Goal: Task Accomplishment & Management: Manage account settings

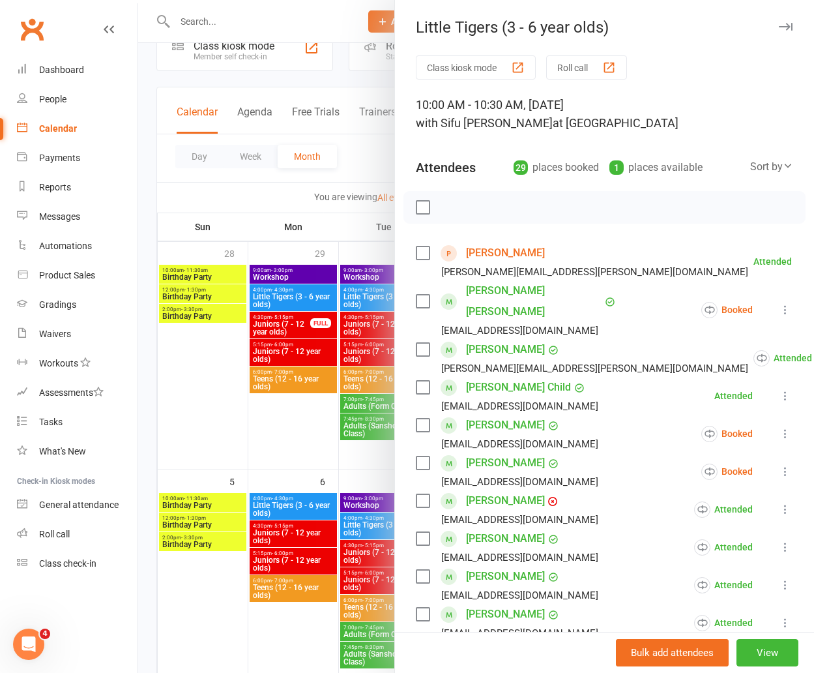
scroll to position [250, 0]
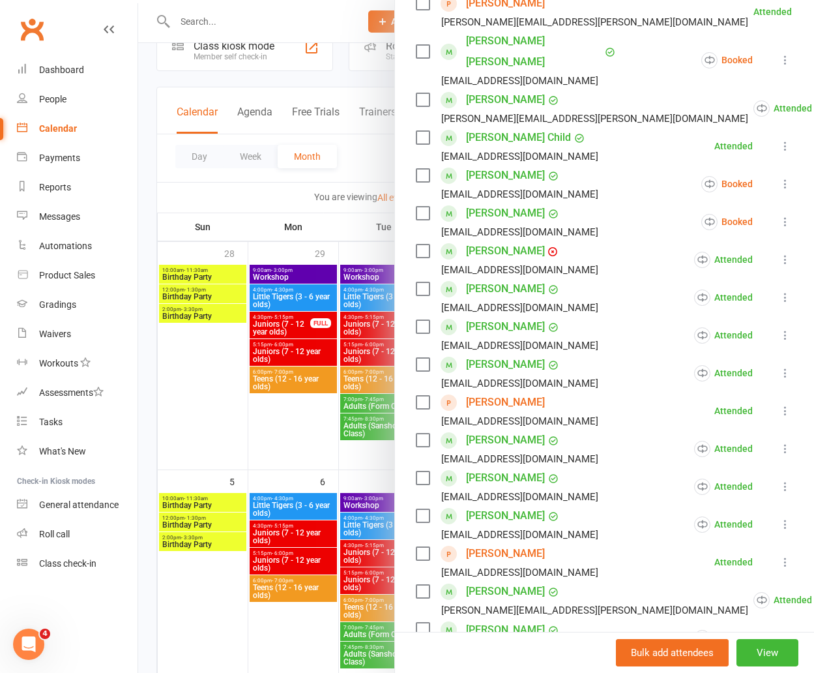
drag, startPoint x: 119, startPoint y: 123, endPoint x: 136, endPoint y: 120, distance: 16.5
click at [119, 123] on link "Calendar" at bounding box center [77, 128] width 121 height 29
click at [35, 89] on link "People" at bounding box center [77, 99] width 121 height 29
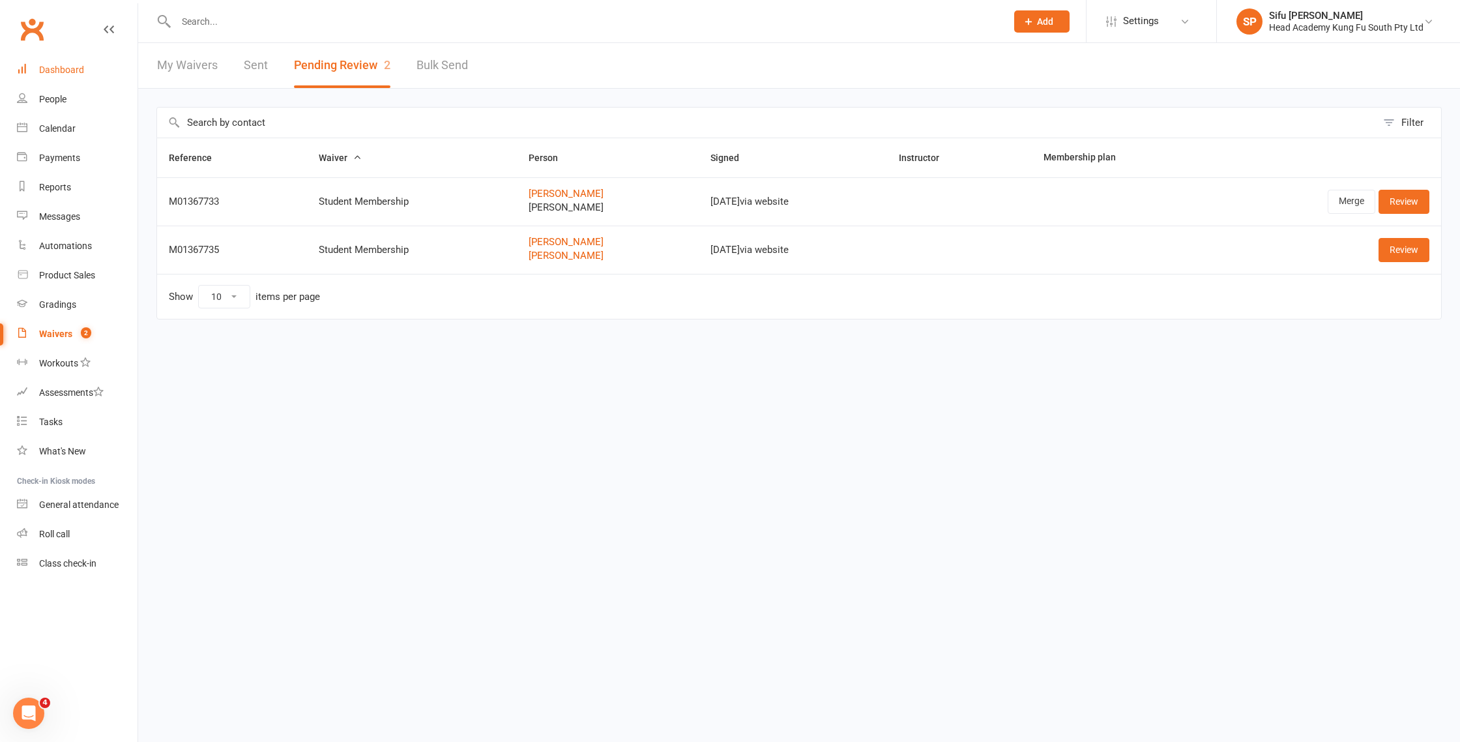
click at [63, 72] on div "Dashboard" at bounding box center [61, 70] width 45 height 10
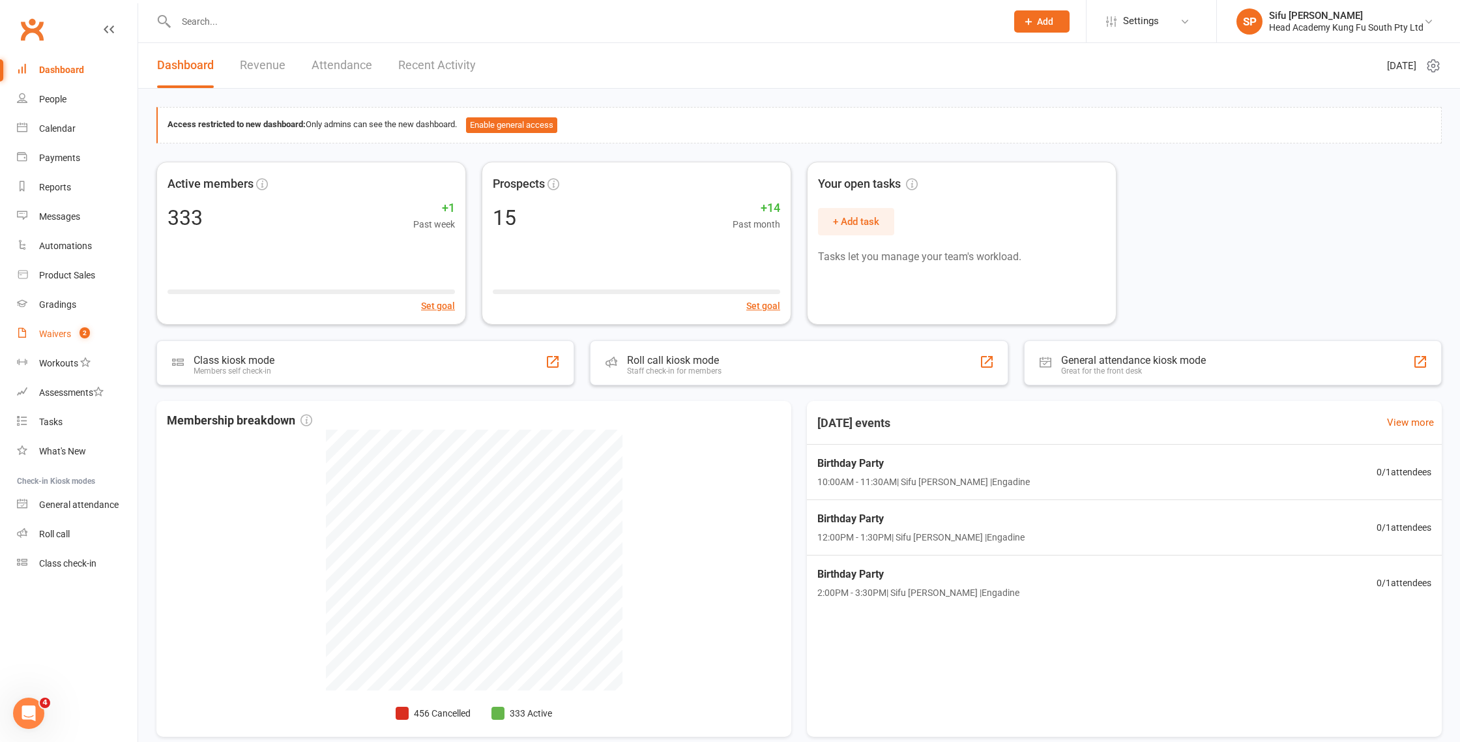
click at [59, 339] on div "Waivers" at bounding box center [55, 334] width 32 height 10
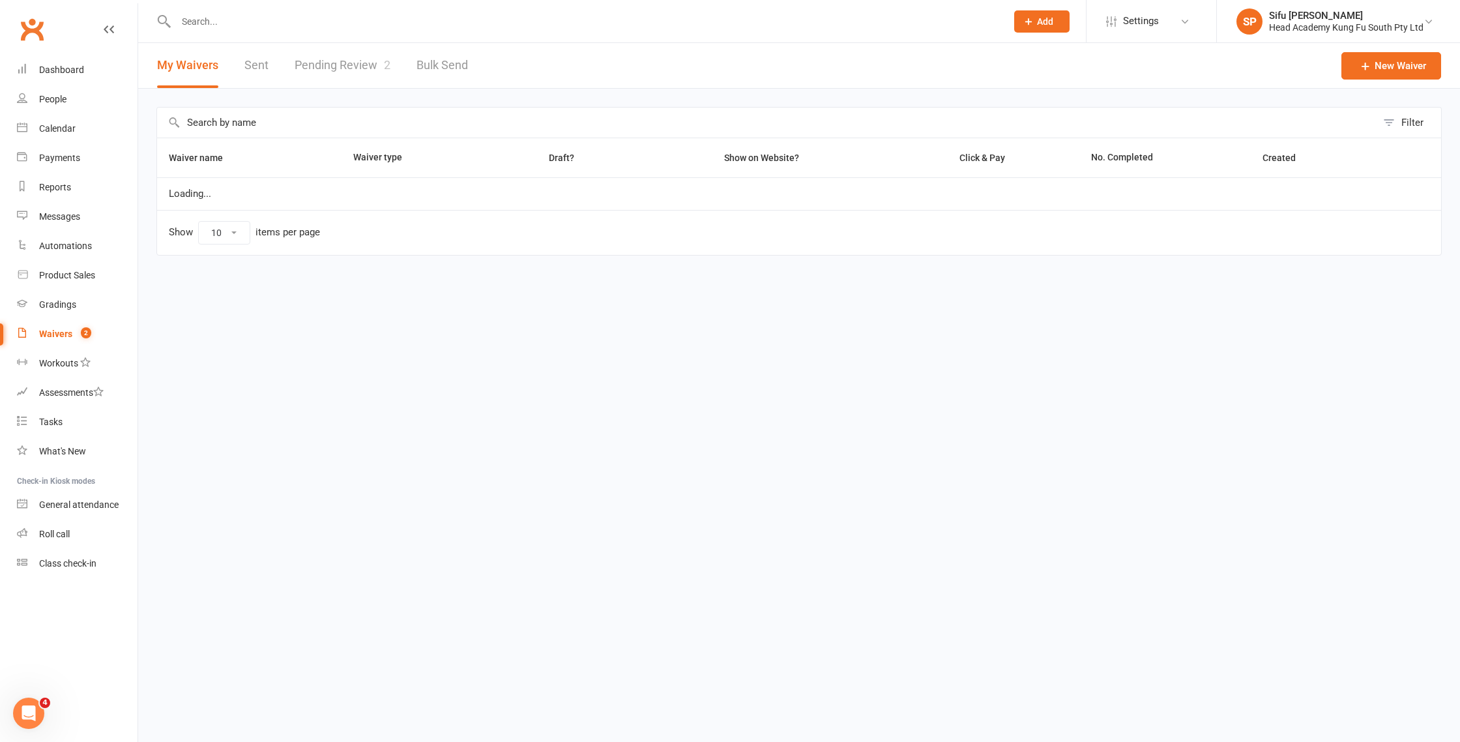
select select "100"
click at [342, 48] on link "Pending Review 2" at bounding box center [343, 65] width 96 height 45
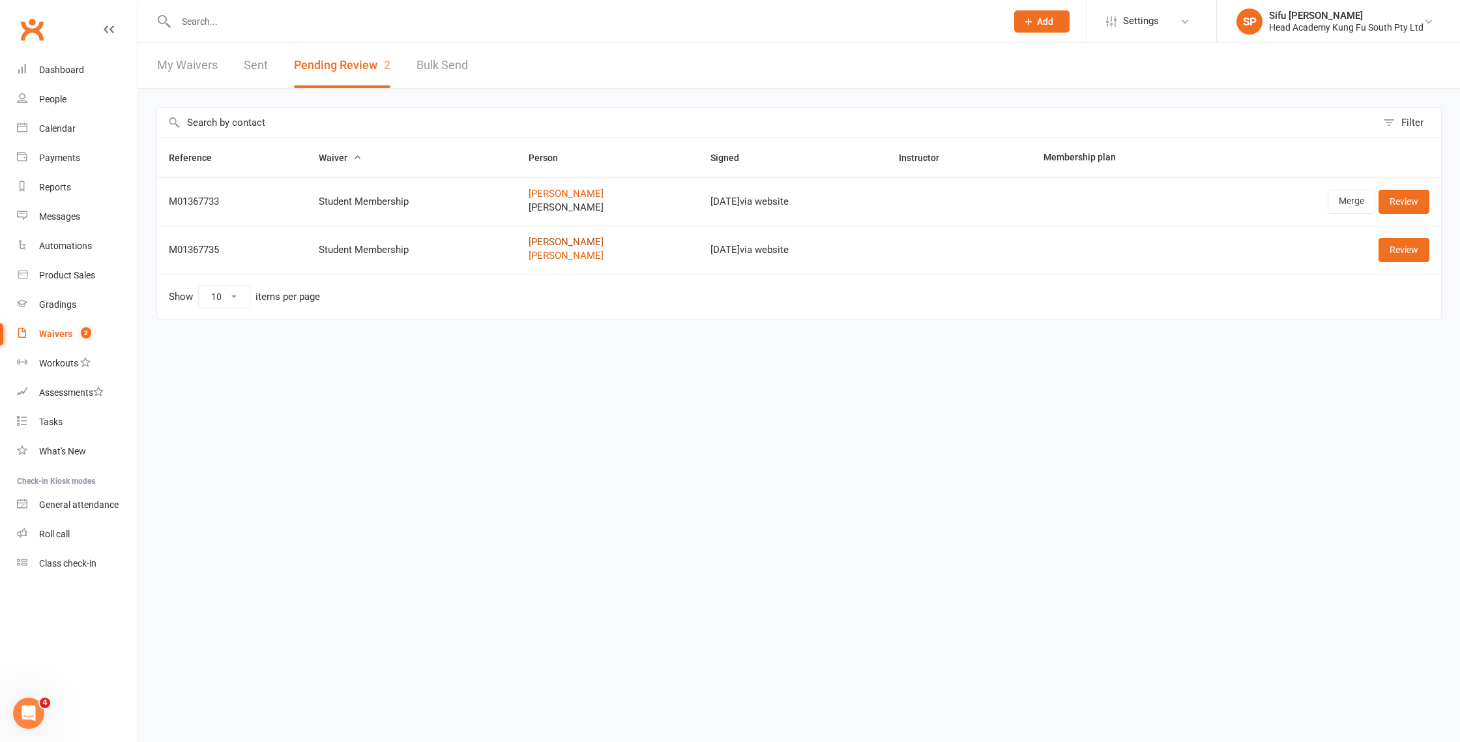
click at [564, 239] on link "Deborah Gellie" at bounding box center [608, 242] width 159 height 11
click at [559, 196] on link "Deborah Gellie" at bounding box center [608, 193] width 159 height 11
click at [35, 98] on link "People" at bounding box center [77, 99] width 121 height 29
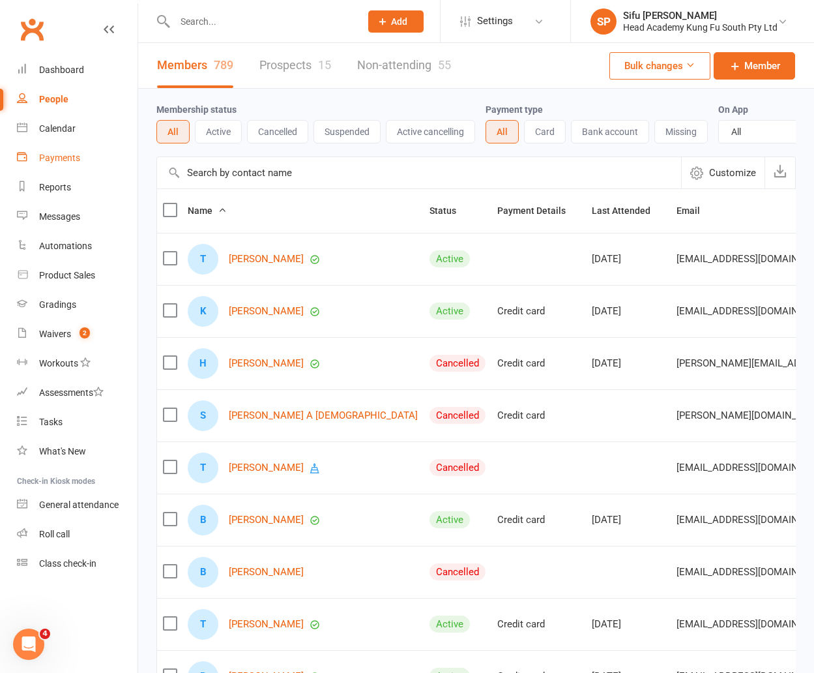
click at [64, 155] on div "Payments" at bounding box center [59, 158] width 41 height 10
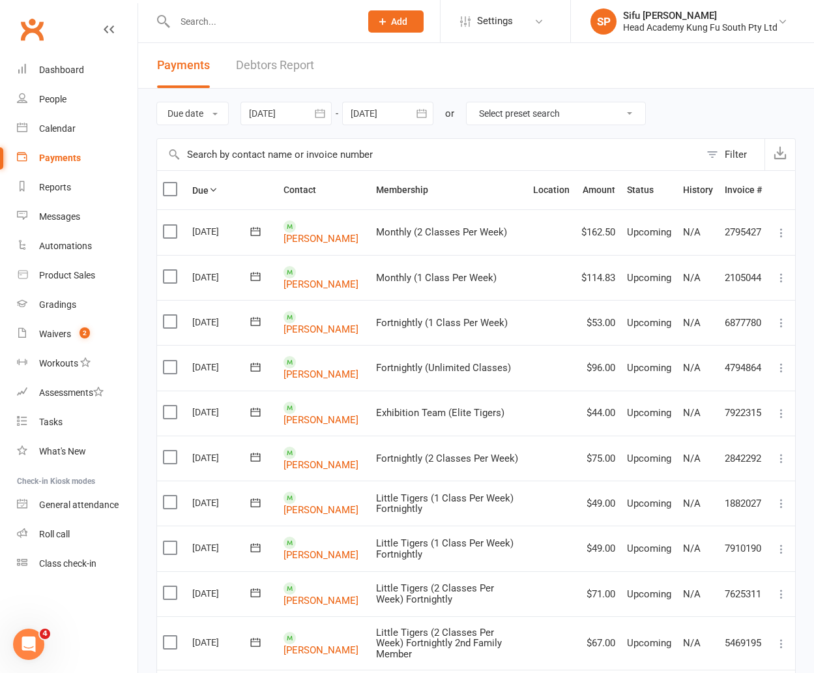
click at [293, 111] on div at bounding box center [286, 113] width 91 height 23
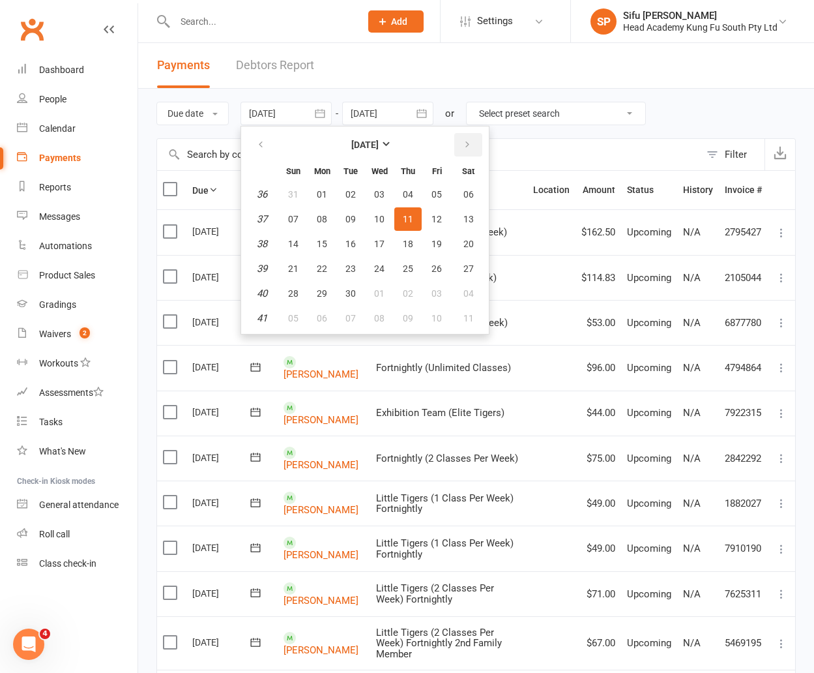
click at [468, 146] on icon "button" at bounding box center [467, 144] width 9 height 10
click at [413, 218] on span "09" at bounding box center [408, 219] width 10 height 10
type input "09 Oct 2025"
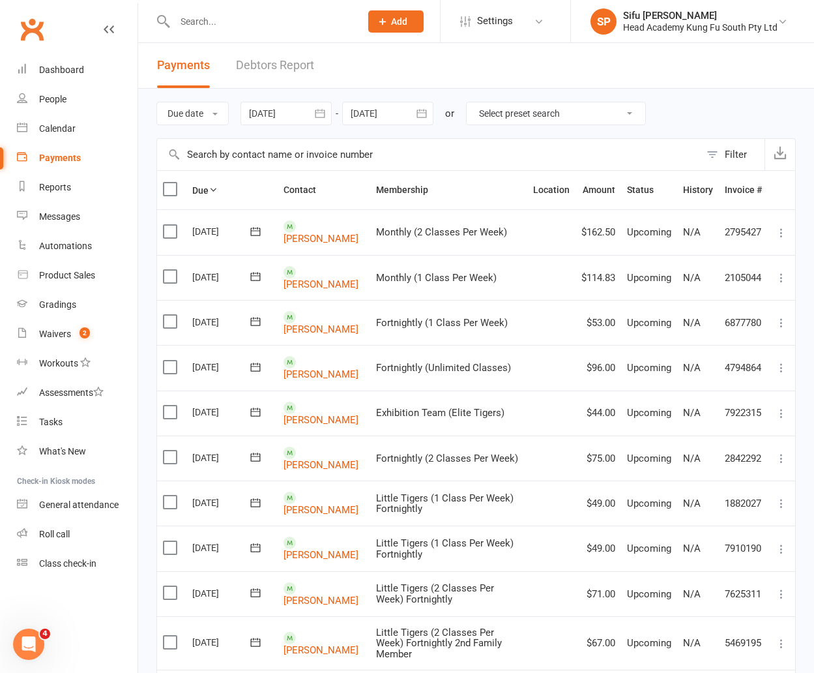
click at [384, 123] on div at bounding box center [387, 113] width 91 height 23
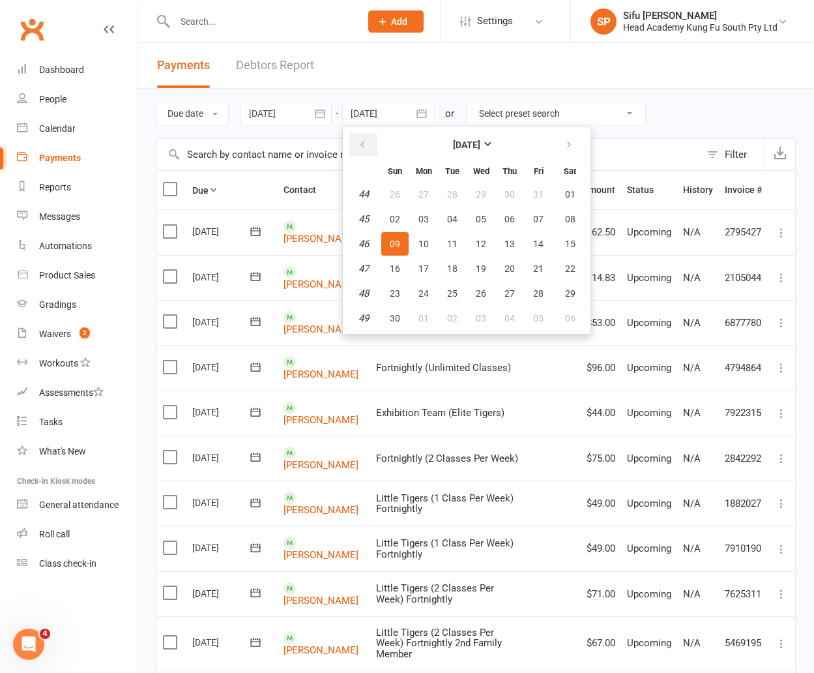
click at [360, 145] on button "button" at bounding box center [363, 144] width 28 height 23
click at [428, 239] on span "13" at bounding box center [423, 244] width 10 height 10
type input "13 Oct 2025"
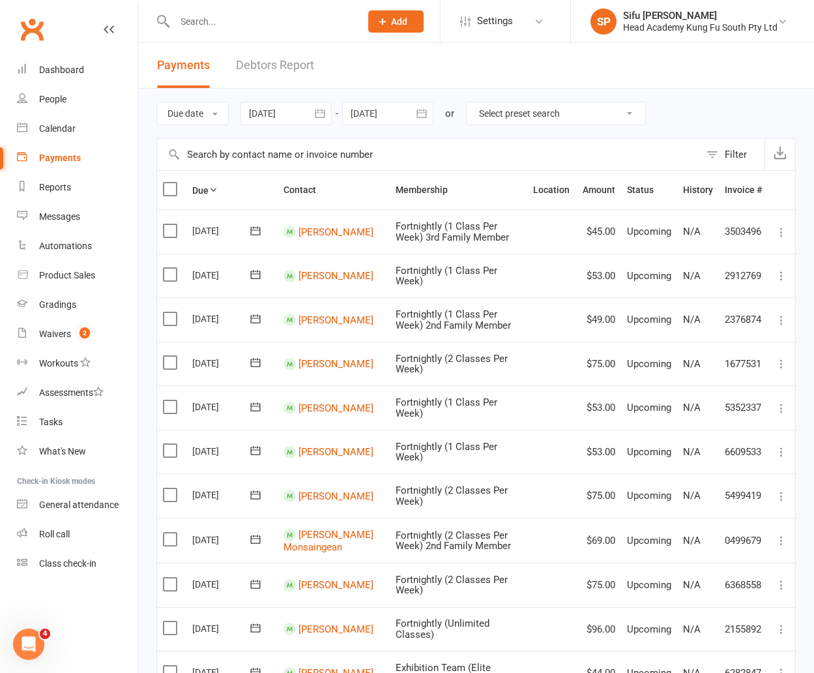
click at [296, 108] on div at bounding box center [286, 113] width 91 height 23
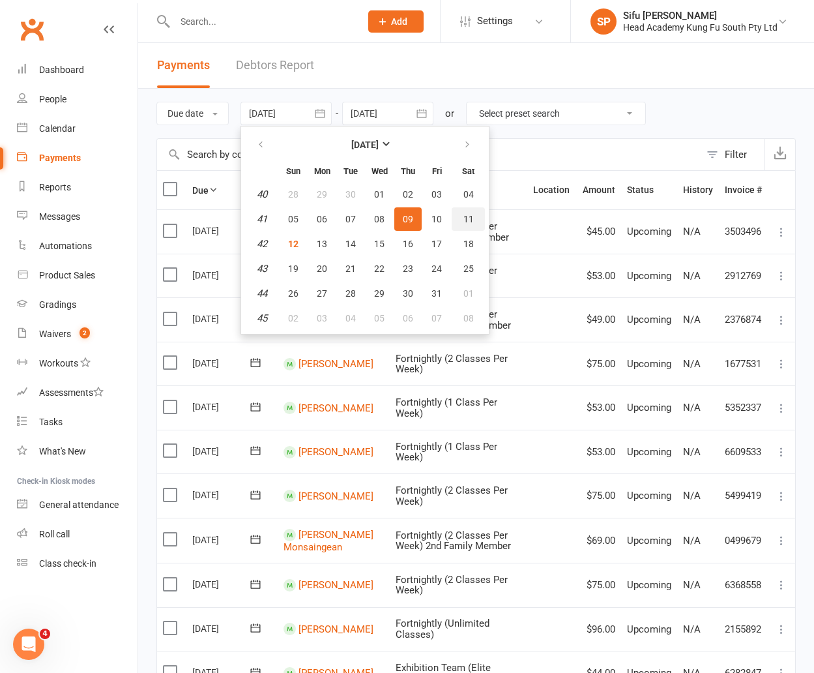
click at [468, 221] on span "11" at bounding box center [468, 219] width 10 height 10
type input "11 Oct 2025"
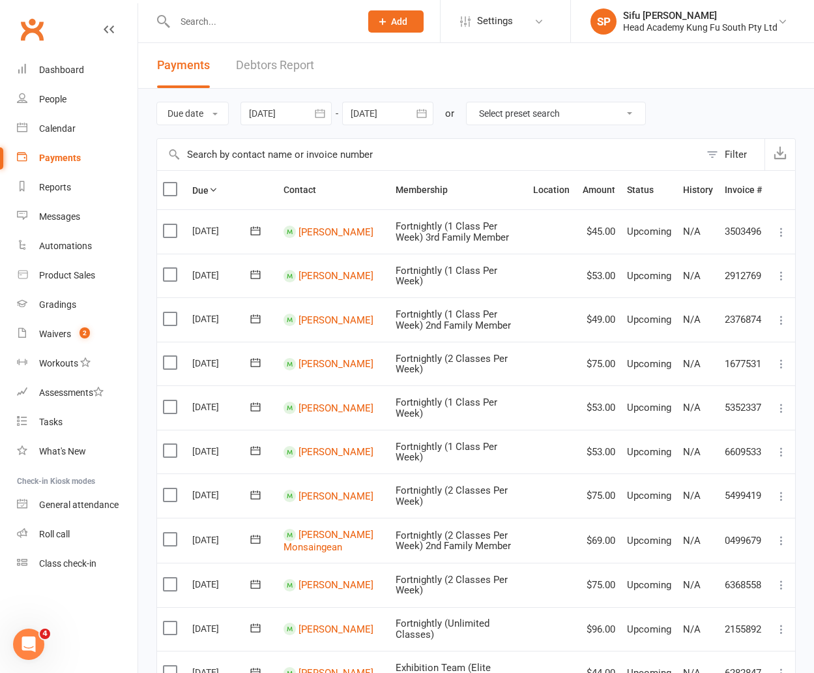
click at [276, 121] on div at bounding box center [286, 113] width 91 height 23
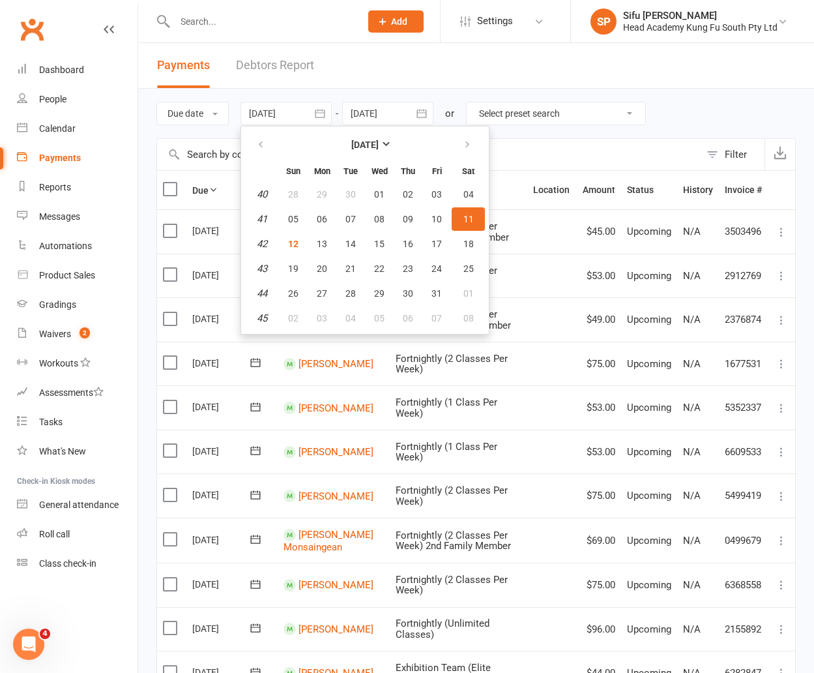
click at [690, 121] on div "Due date Due date Date paid Date failed Date settled 11 Oct 2025 October 2025 S…" at bounding box center [475, 114] width 639 height 50
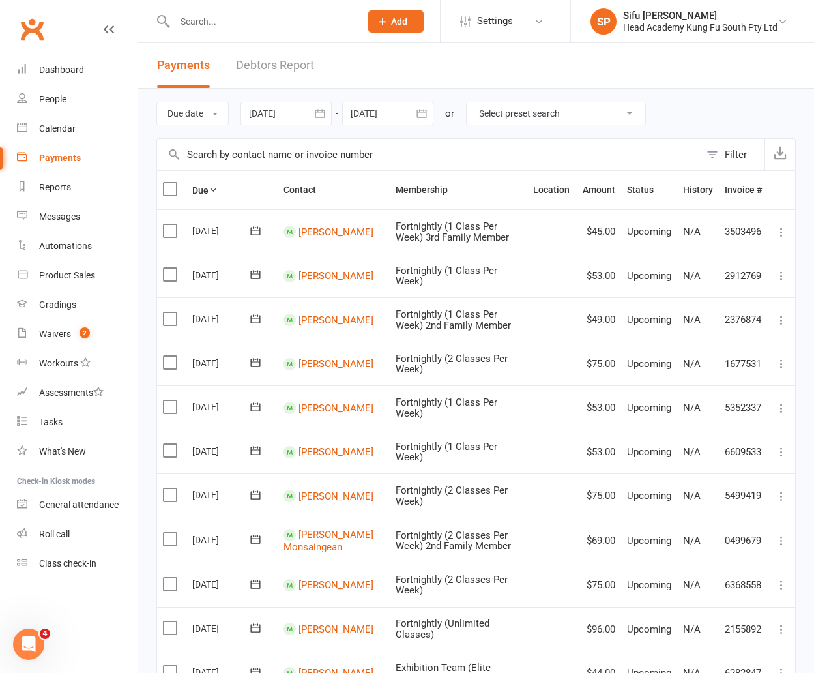
click at [72, 271] on div "Product Sales" at bounding box center [67, 275] width 56 height 10
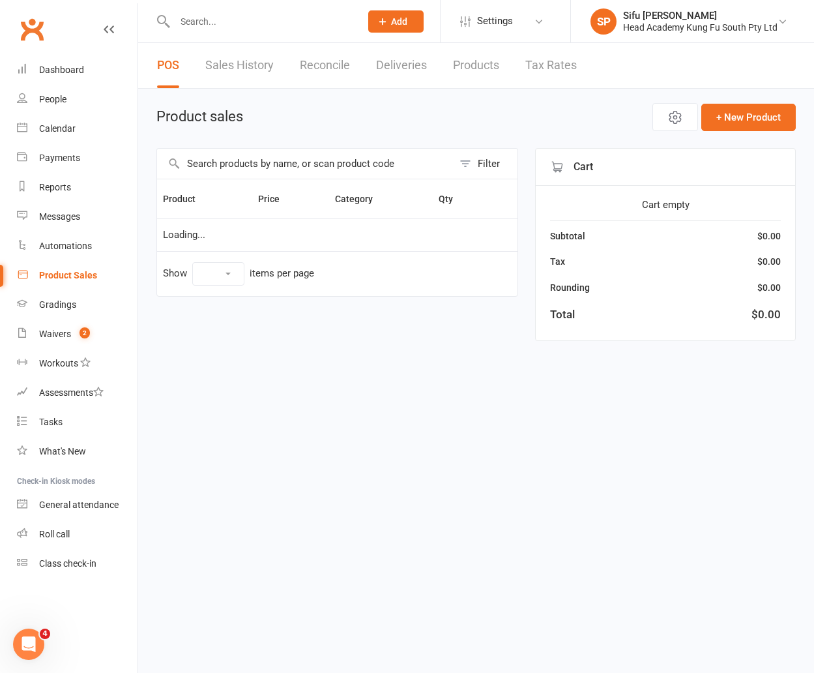
select select "100"
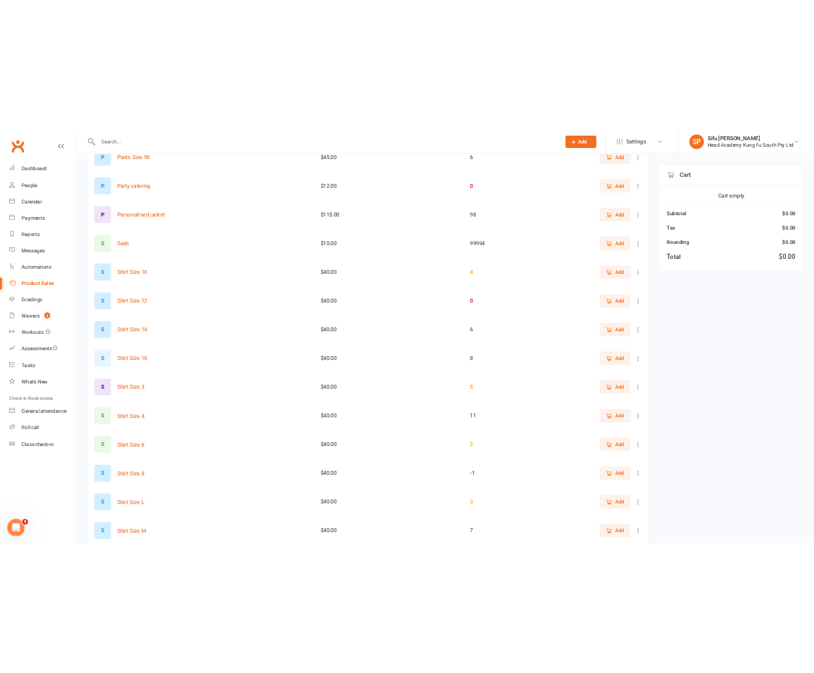
scroll to position [1896, 0]
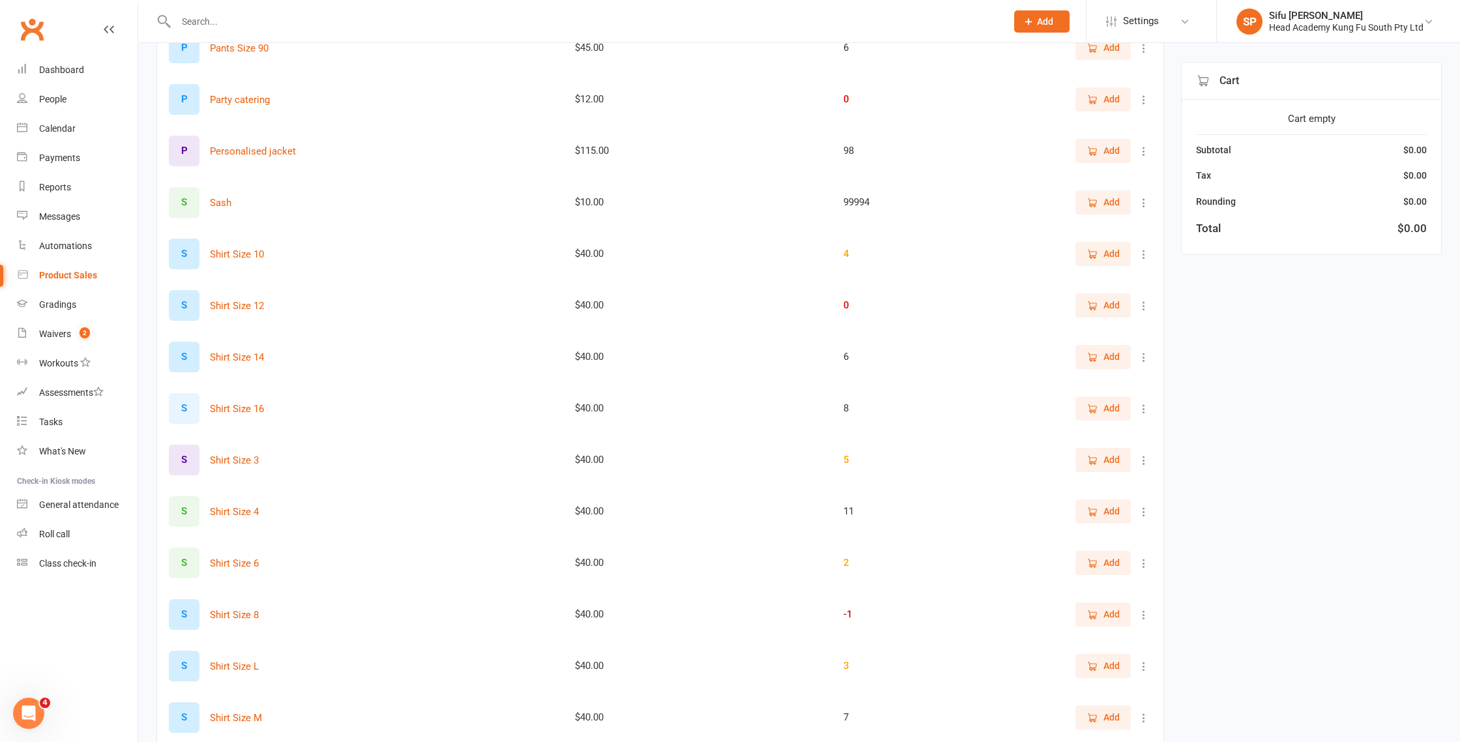
click at [851, 617] on div "-1" at bounding box center [896, 614] width 106 height 11
click at [1143, 621] on button at bounding box center [1144, 615] width 16 height 16
click at [1094, 649] on link "View / Edit" at bounding box center [1086, 640] width 129 height 26
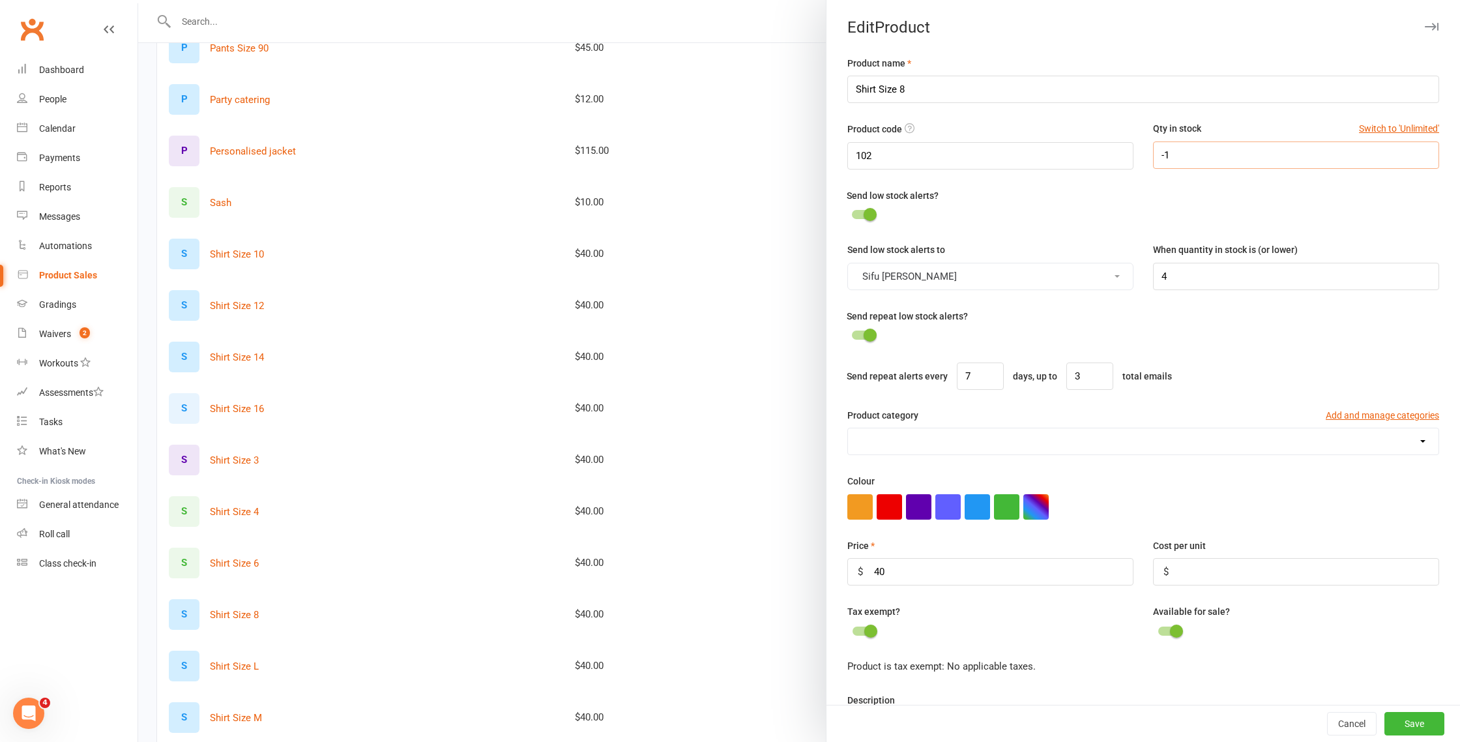
drag, startPoint x: 1182, startPoint y: 151, endPoint x: 1120, endPoint y: 152, distance: 61.9
click at [1119, 152] on div "Product code 102 Qty in stock Switch to 'Unlimited' -1" at bounding box center [1143, 154] width 611 height 66
type input "1"
click at [1424, 725] on button "Save" at bounding box center [1414, 723] width 60 height 23
